Goal: Task Accomplishment & Management: Use online tool/utility

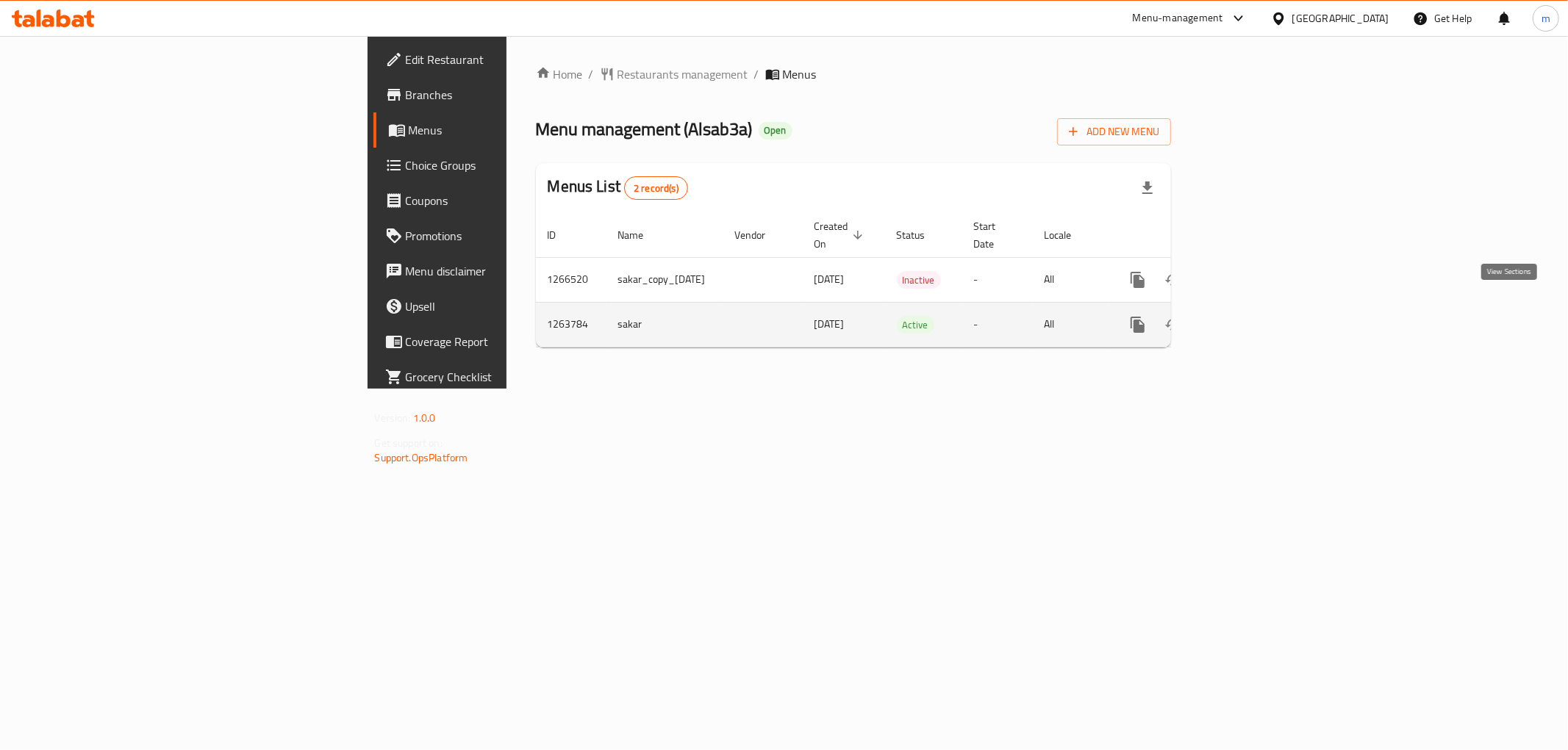
click at [1252, 316] on icon "enhanced table" at bounding box center [1243, 324] width 18 height 18
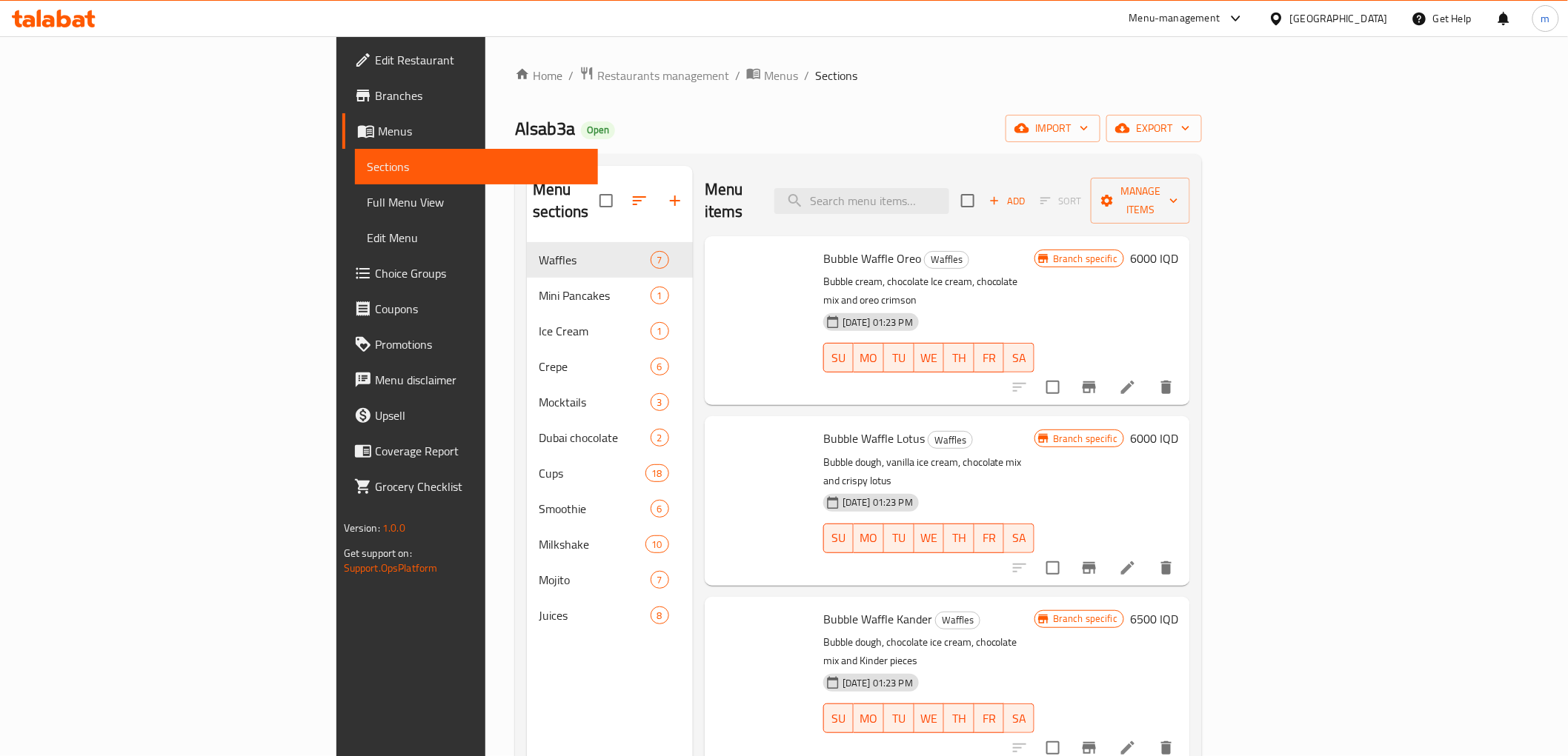
click at [355, 215] on link "Full Menu View" at bounding box center [476, 202] width 243 height 36
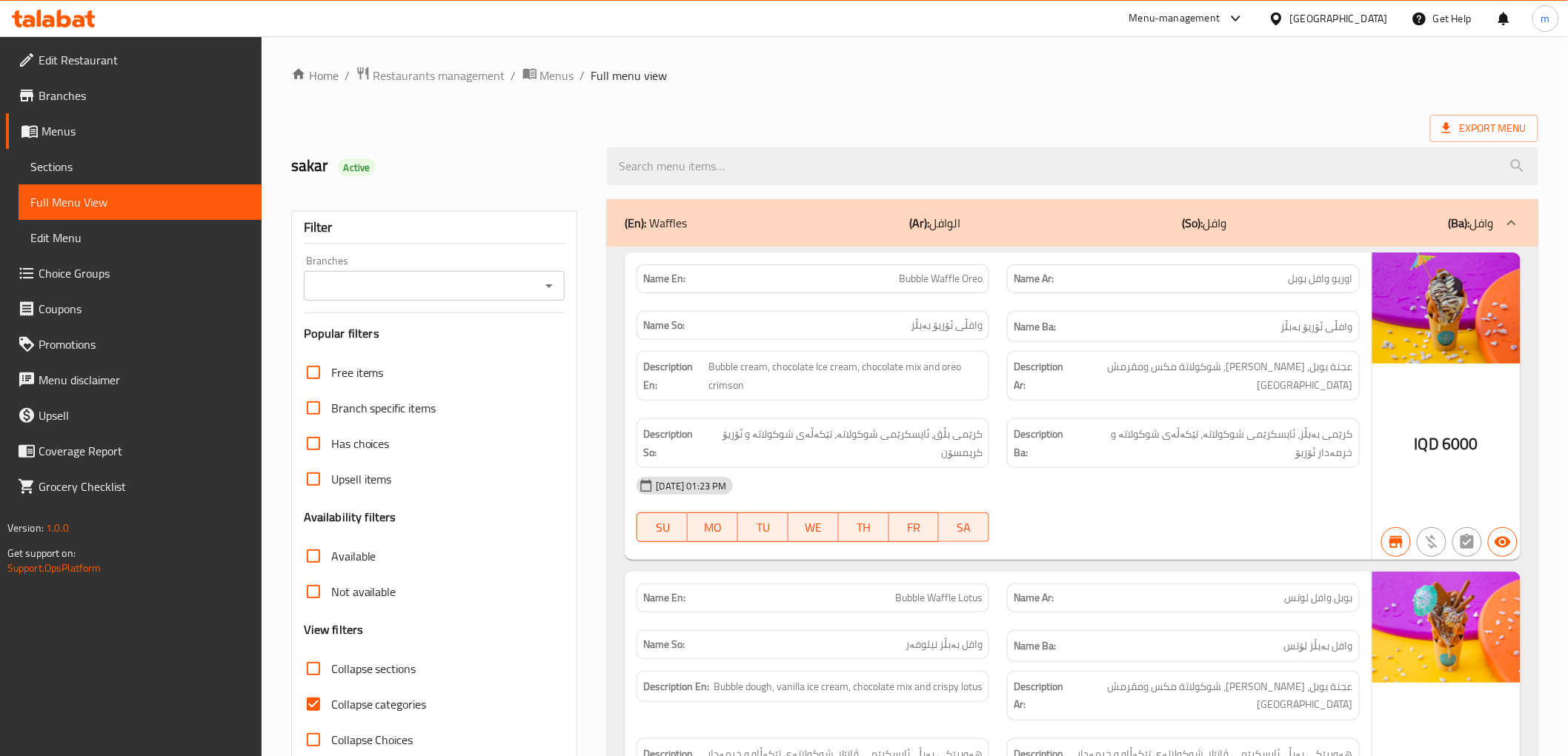
click at [552, 288] on icon "Open" at bounding box center [549, 286] width 18 height 18
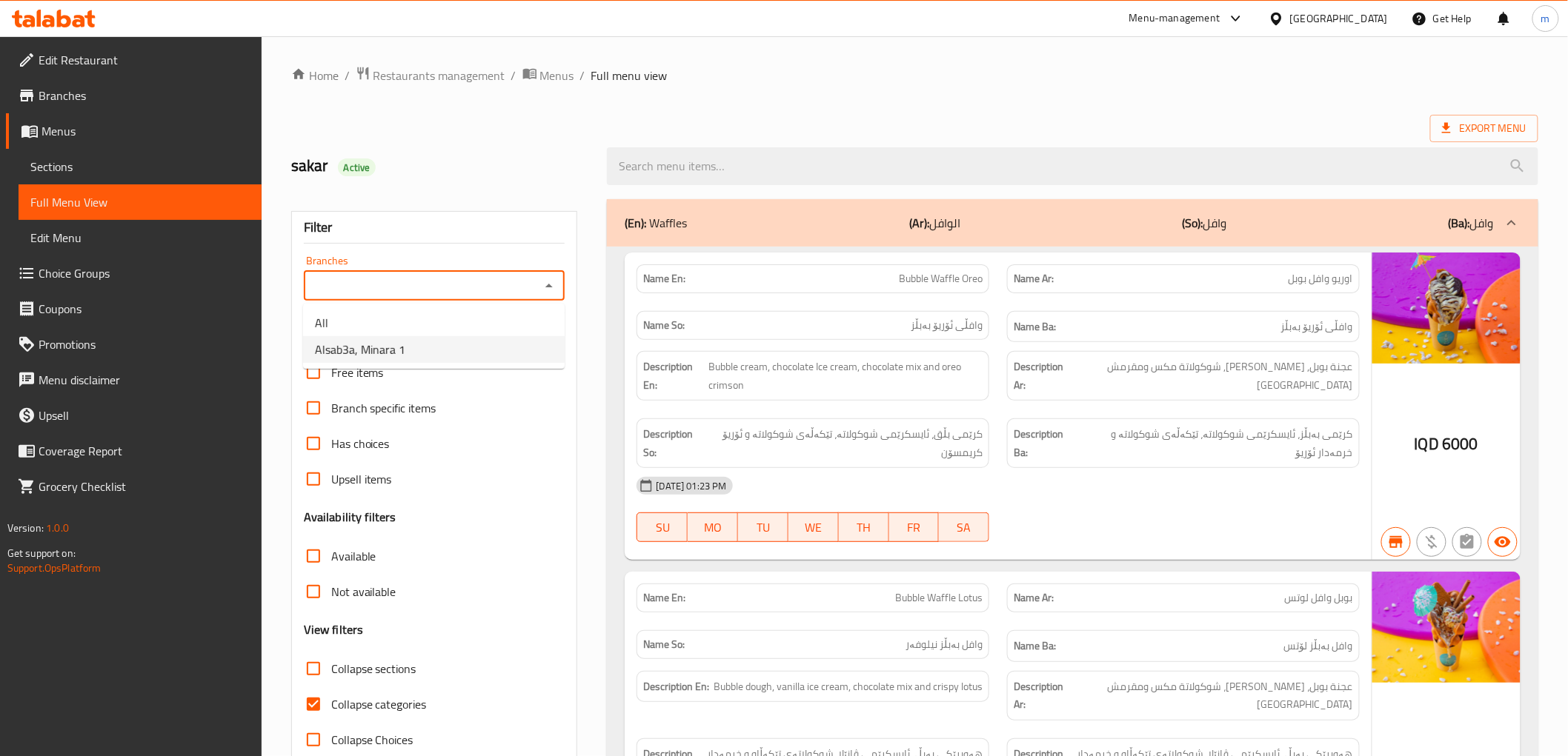
click at [491, 364] on ul "All Alsab3a, Minara 1" at bounding box center [434, 336] width 262 height 65
click at [494, 346] on li "Alsab3a, Minara 1" at bounding box center [434, 349] width 262 height 27
type input "Alsab3a, Minara 1"
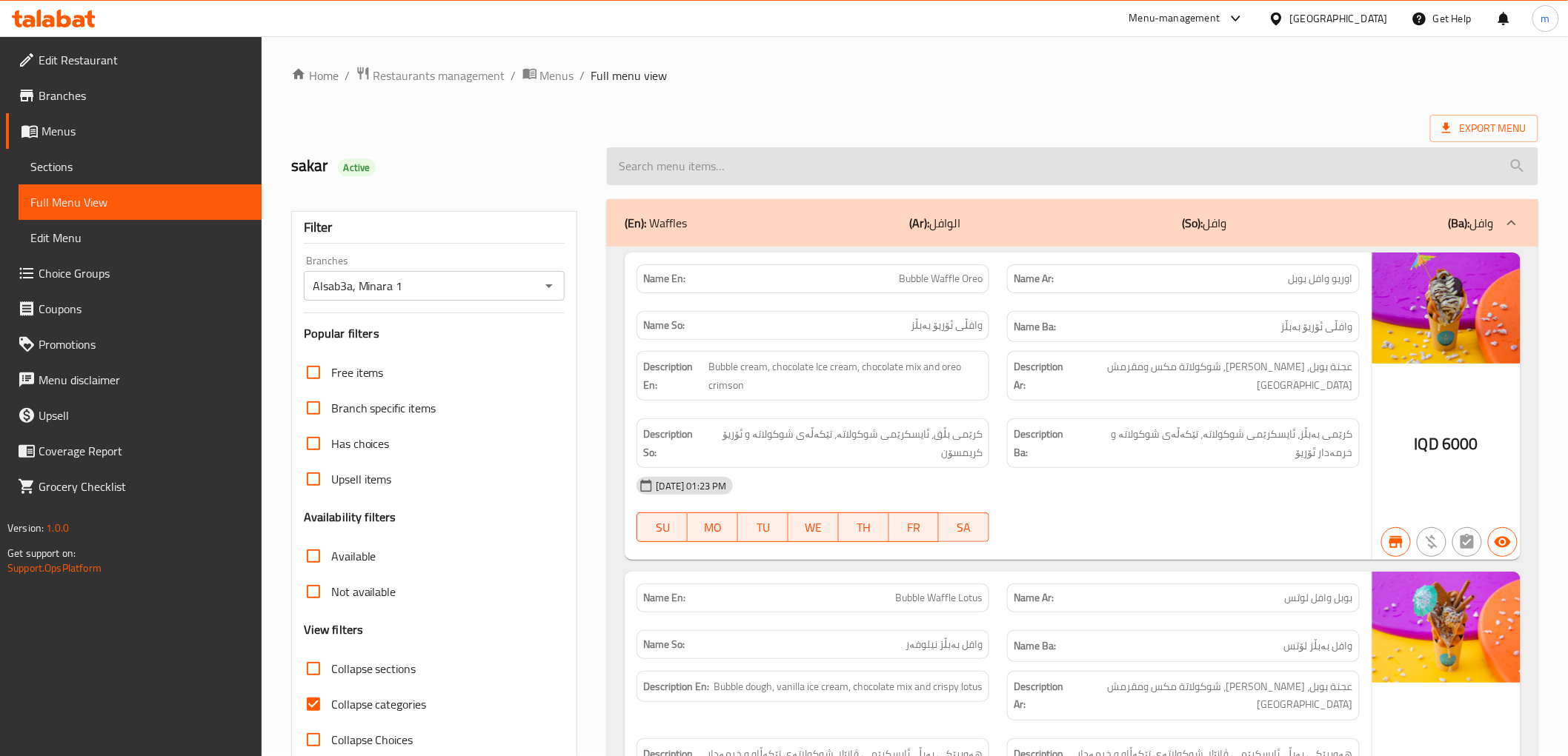
click at [736, 173] on input "search" at bounding box center [1072, 166] width 931 height 38
paste input "Passionfruit Smoothie"
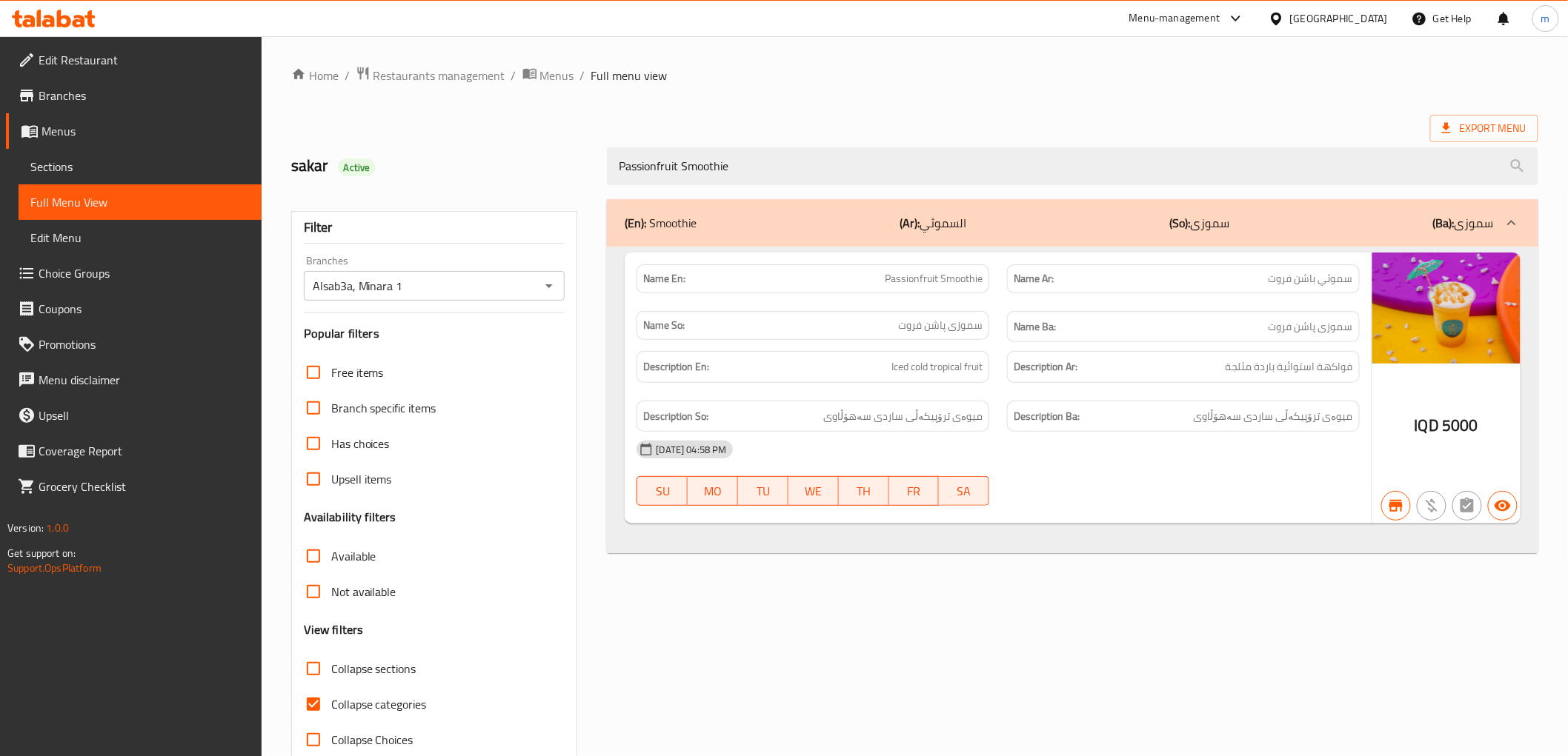
type input "Passionfruit Smoothie"
click at [342, 703] on span "Collapse categories" at bounding box center [379, 704] width 95 height 18
click at [331, 703] on input "Collapse categories" at bounding box center [313, 704] width 36 height 36
checkbox input "false"
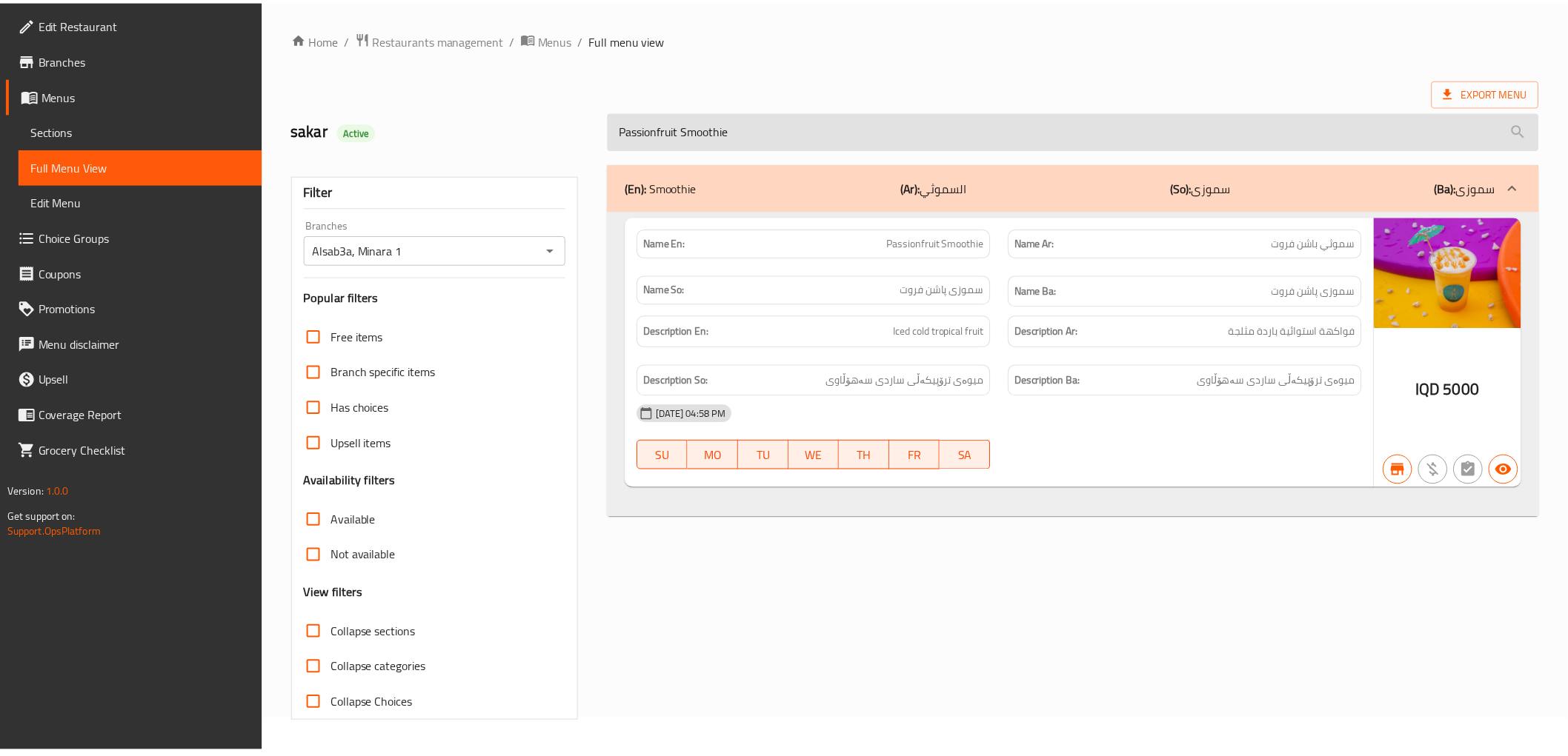
scroll to position [32, 0]
